Goal: Task Accomplishment & Management: Use online tool/utility

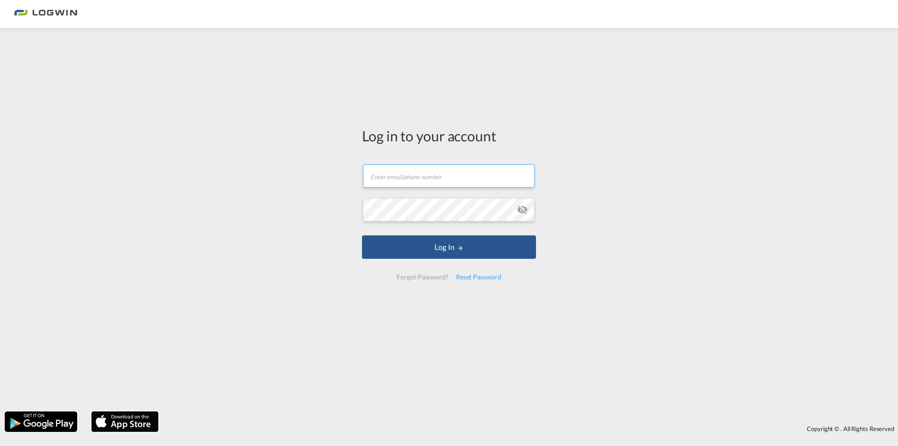
click at [441, 177] on input "text" at bounding box center [449, 175] width 172 height 23
type input "[PERSON_NAME][EMAIL_ADDRESS][PERSON_NAME][DOMAIN_NAME]"
click at [362, 235] on button "Log In" at bounding box center [449, 246] width 174 height 23
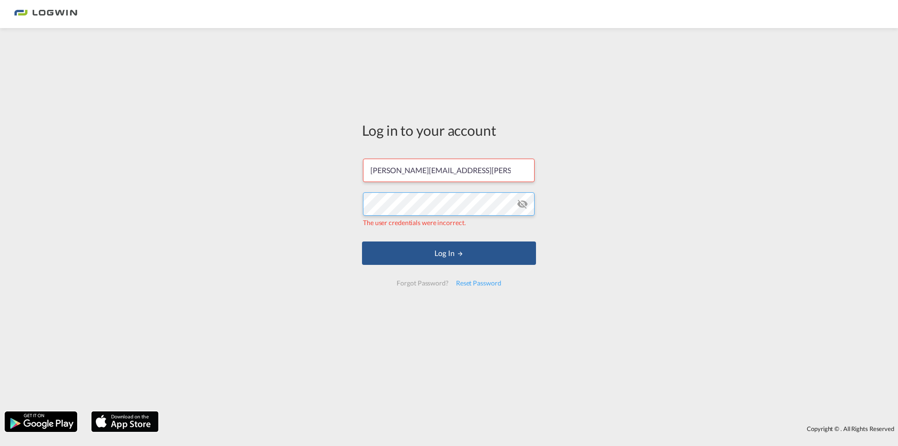
click at [209, 186] on div "Log in to your account [PERSON_NAME][EMAIL_ADDRESS][PERSON_NAME][DOMAIN_NAME] T…" at bounding box center [449, 220] width 898 height 374
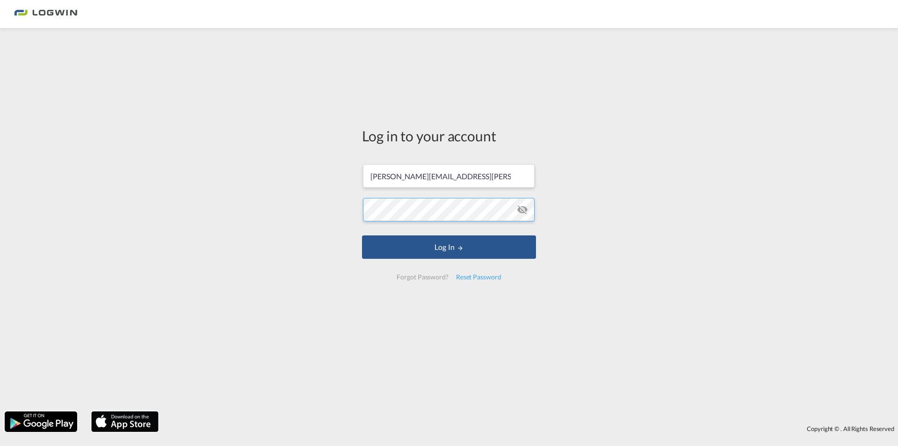
click at [362, 235] on button "Log In" at bounding box center [449, 246] width 174 height 23
